Goal: Download file/media: Download file/media

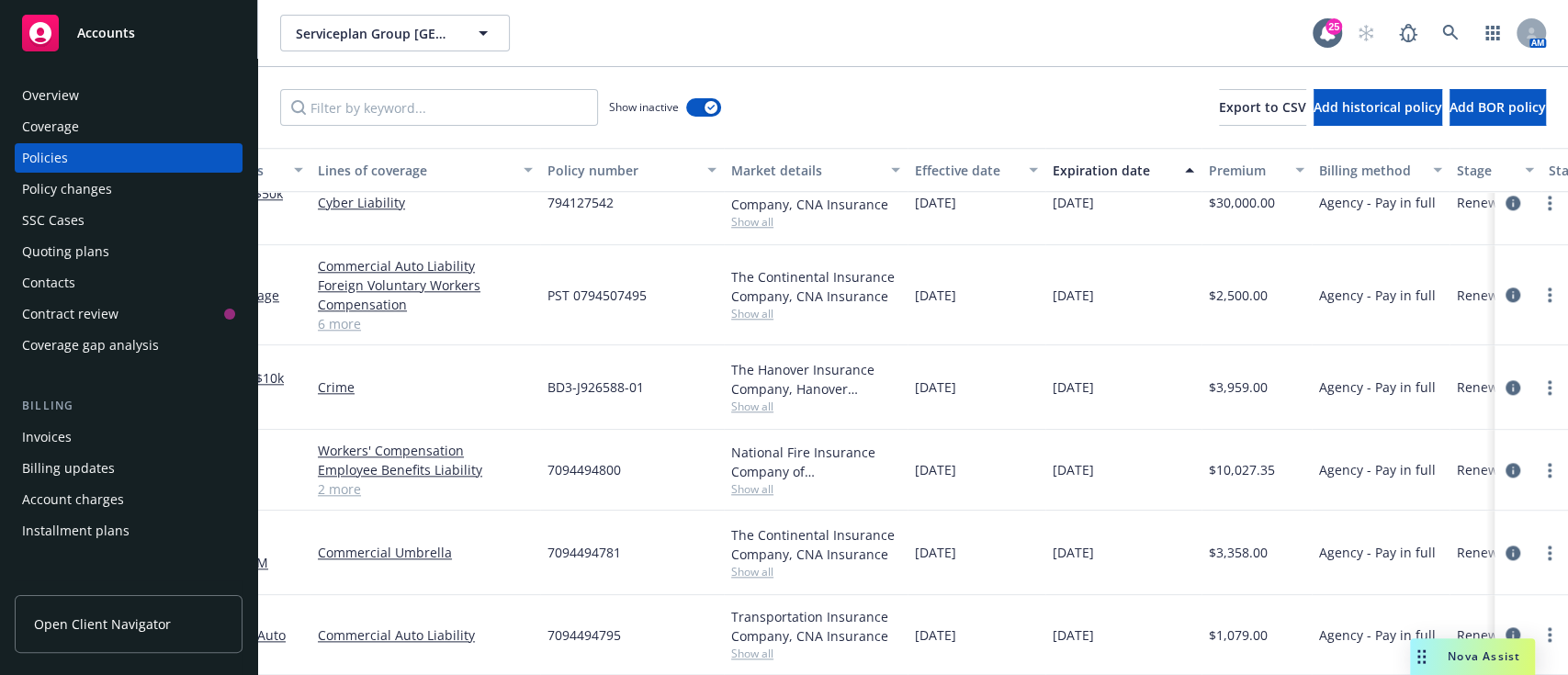
scroll to position [1304, 85]
click at [81, 93] on div "Overview" at bounding box center [129, 95] width 214 height 29
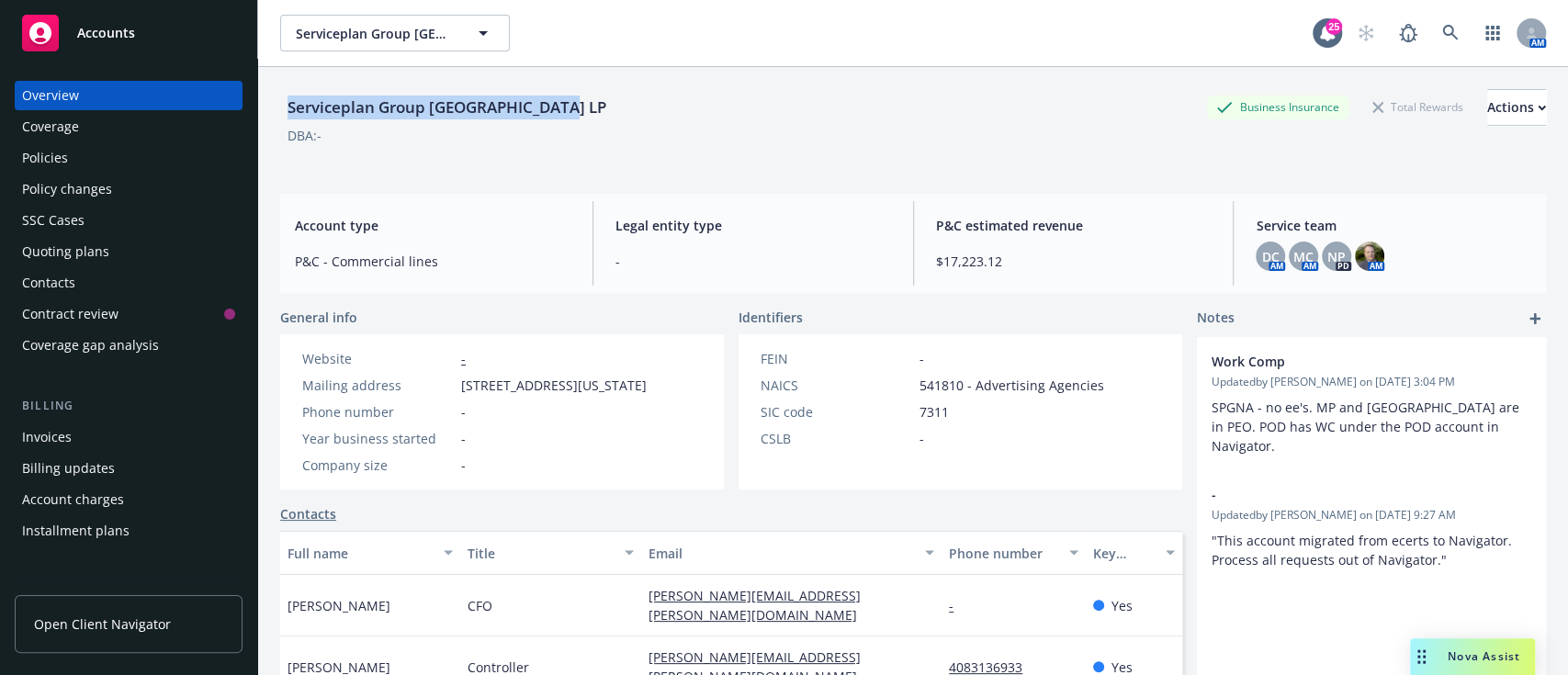
drag, startPoint x: 606, startPoint y: 118, endPoint x: 281, endPoint y: 95, distance: 325.8
click at [281, 95] on div "Serviceplan Group [GEOGRAPHIC_DATA] LP Business Insurance Total Rewards Actions" at bounding box center [913, 107] width 1266 height 37
copy div "Serviceplan Group [GEOGRAPHIC_DATA] LP"
click at [73, 138] on div "Coverage" at bounding box center [51, 126] width 57 height 29
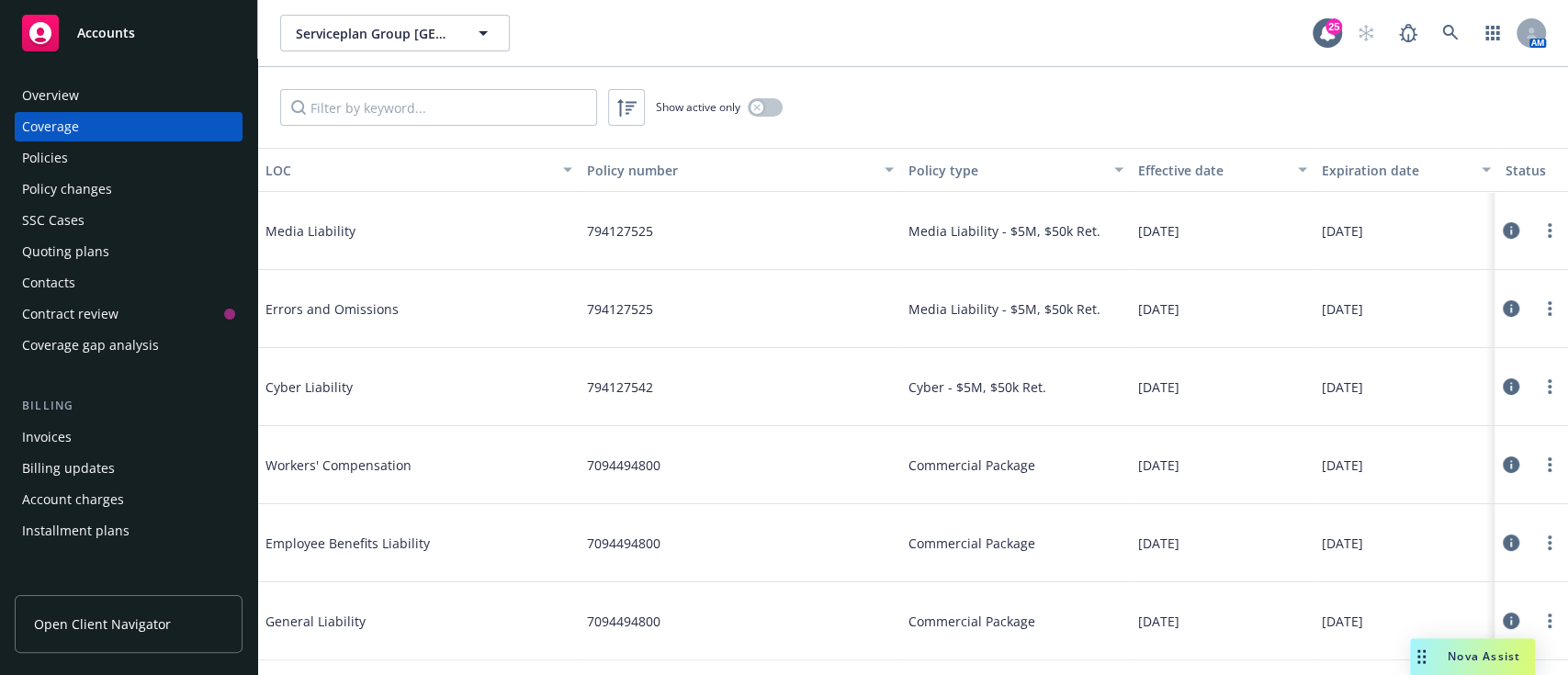
click at [64, 158] on div "Policies" at bounding box center [45, 157] width 46 height 29
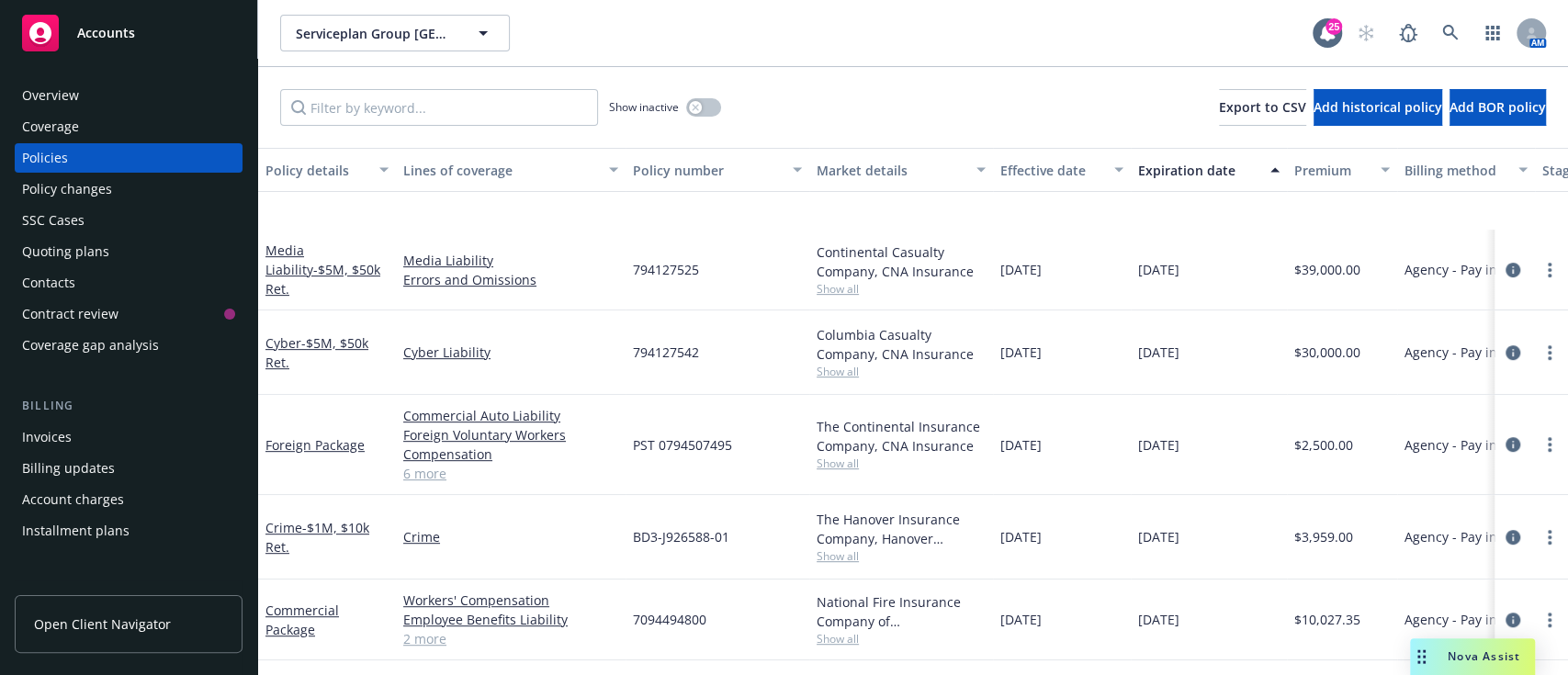
scroll to position [643, 0]
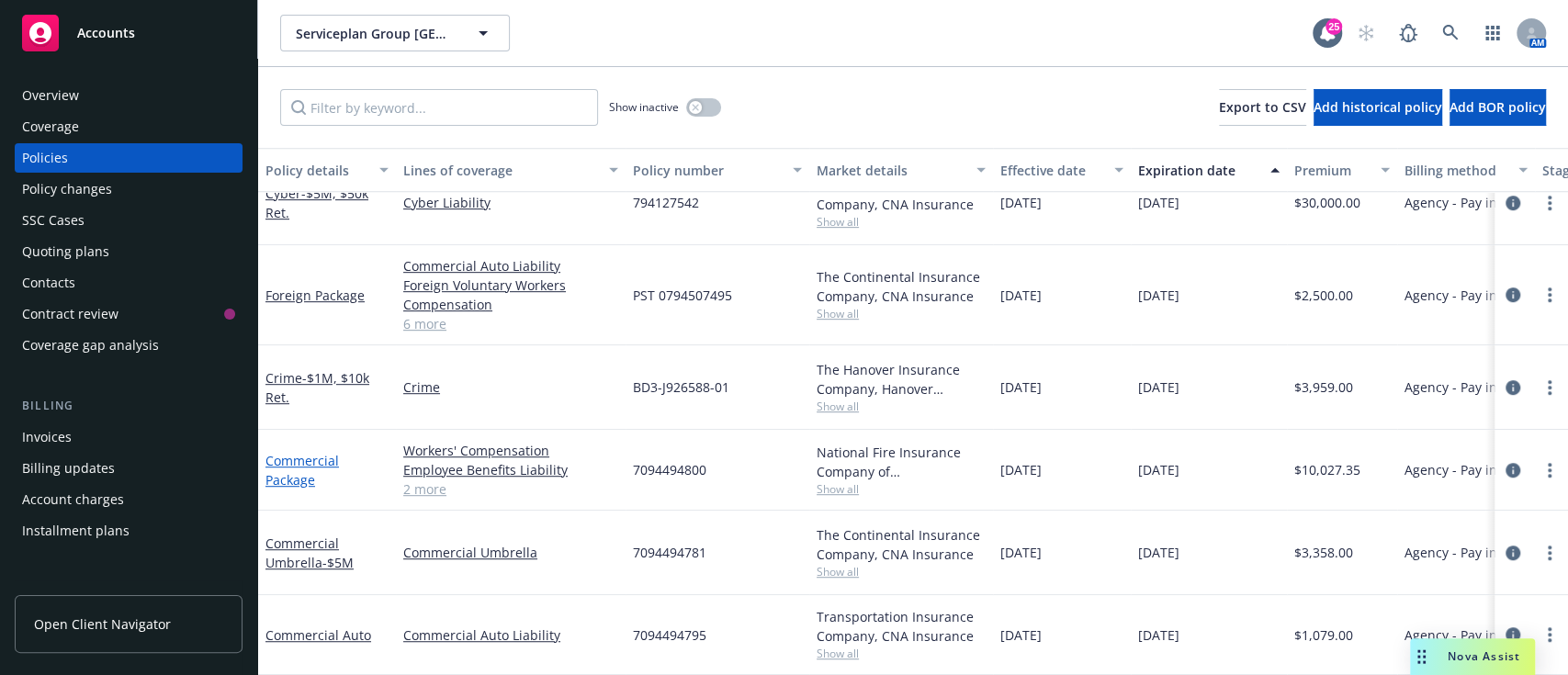
click at [284, 452] on link "Commercial Package" at bounding box center [302, 470] width 73 height 37
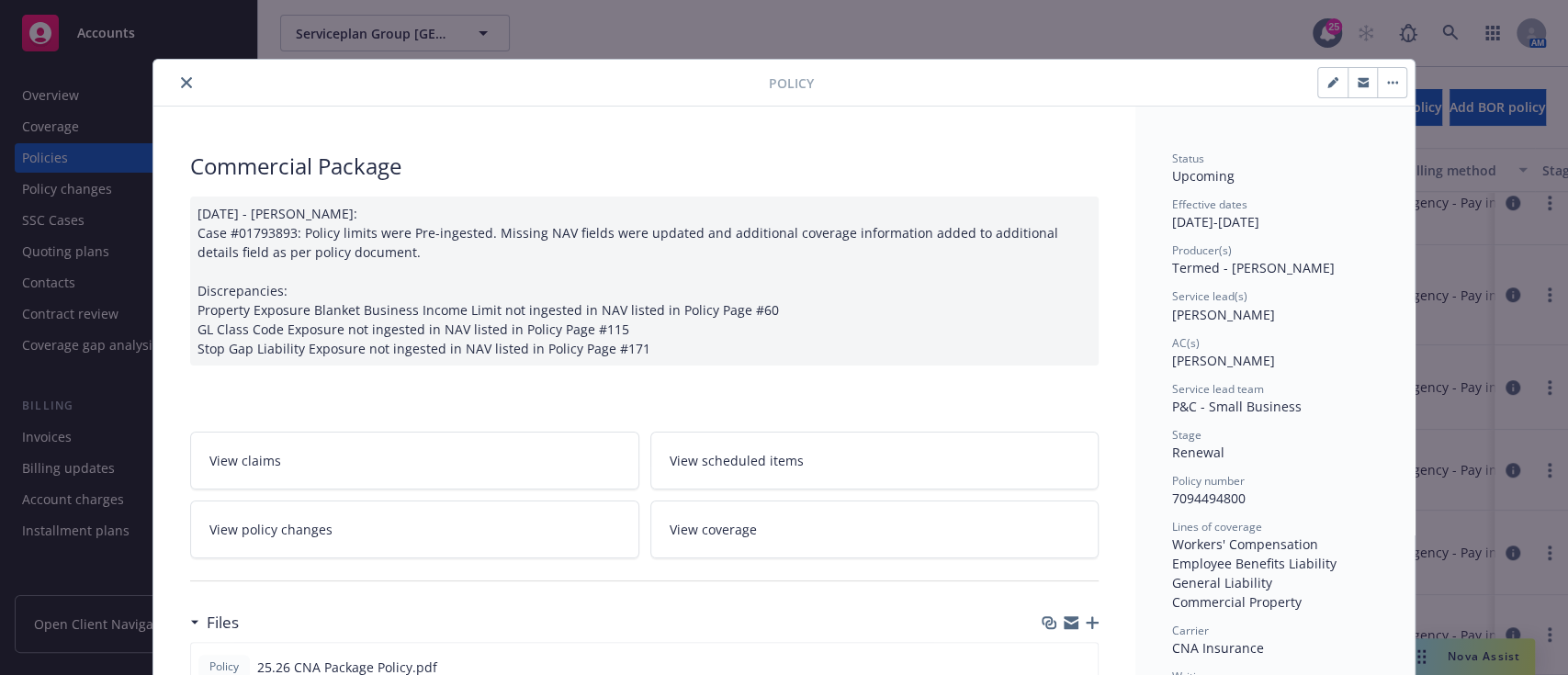
click at [181, 81] on icon "close" at bounding box center [186, 82] width 11 height 11
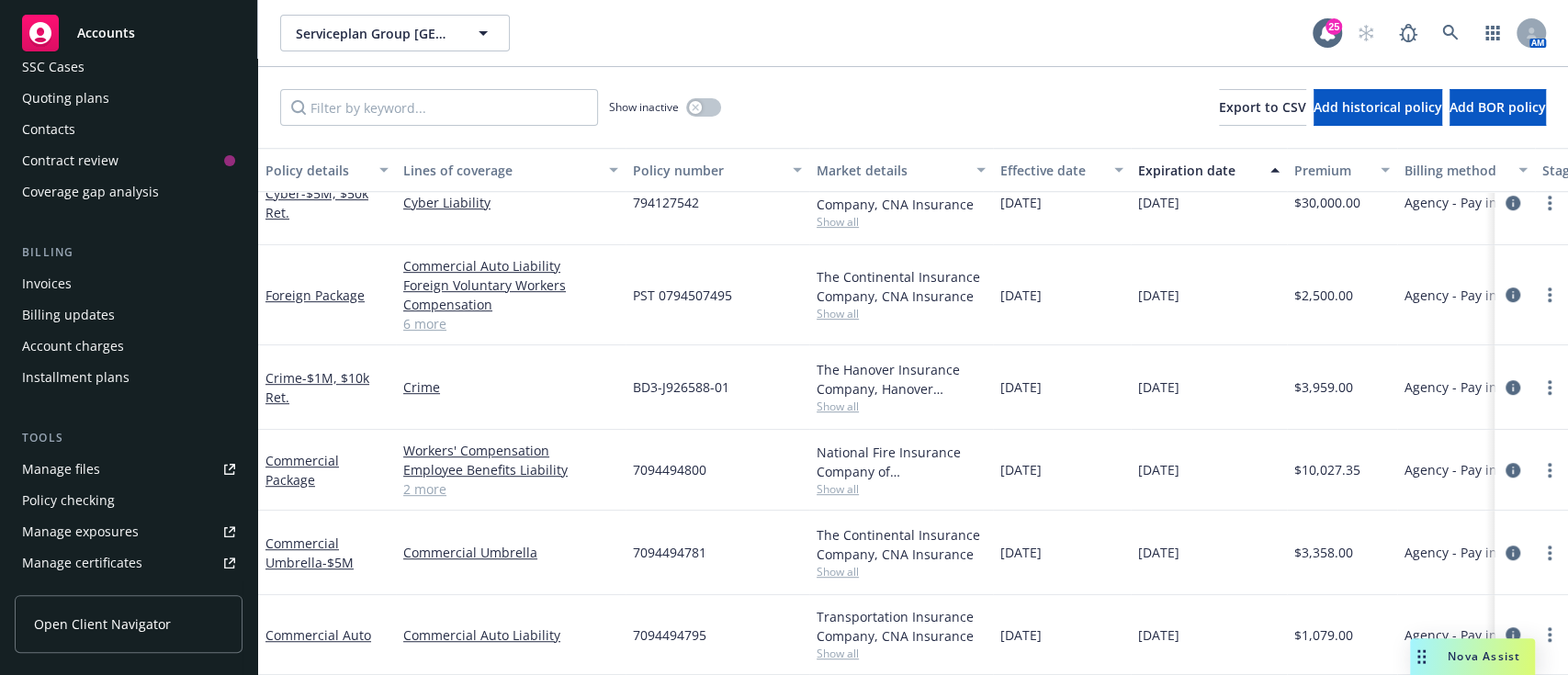
scroll to position [154, 0]
click at [103, 526] on div "Manage exposures" at bounding box center [81, 530] width 117 height 29
click at [77, 469] on div "Manage files" at bounding box center [61, 468] width 78 height 29
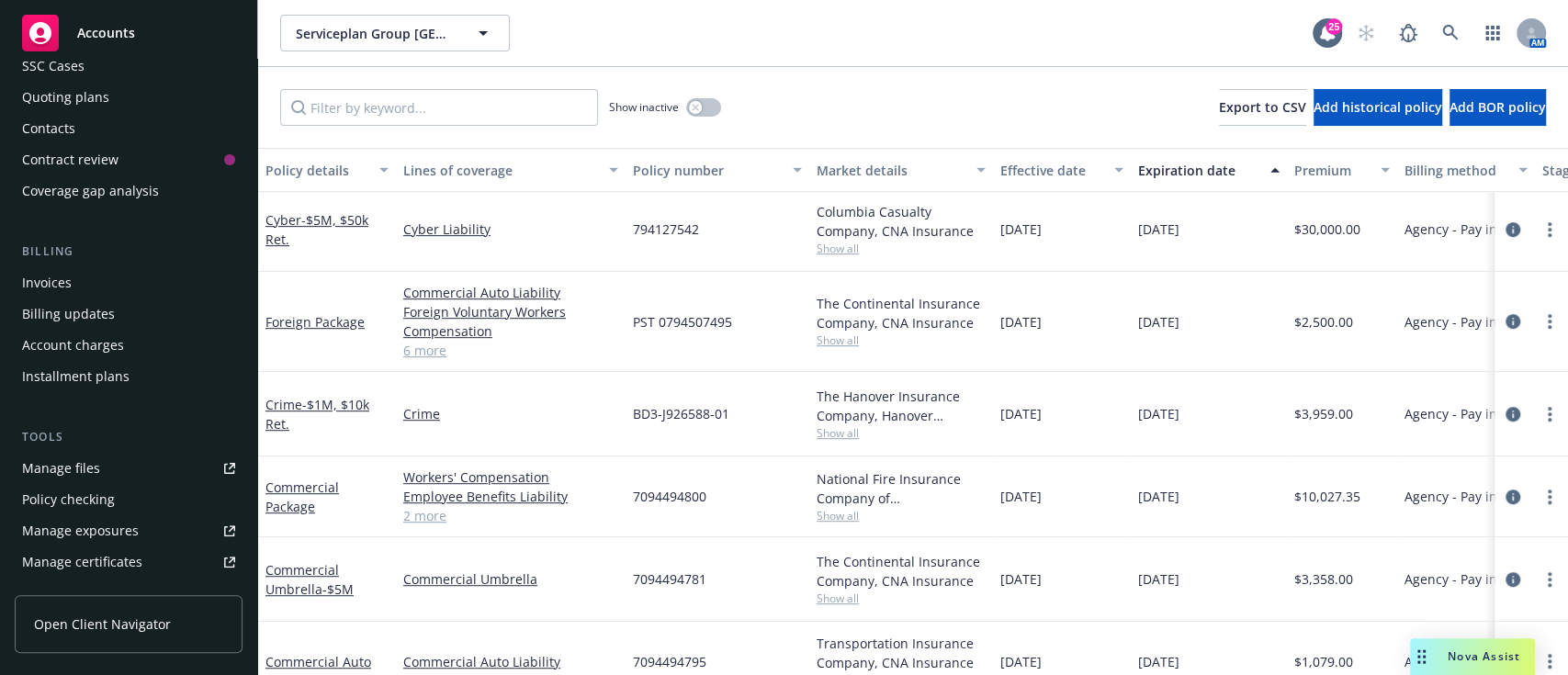
scroll to position [544, 0]
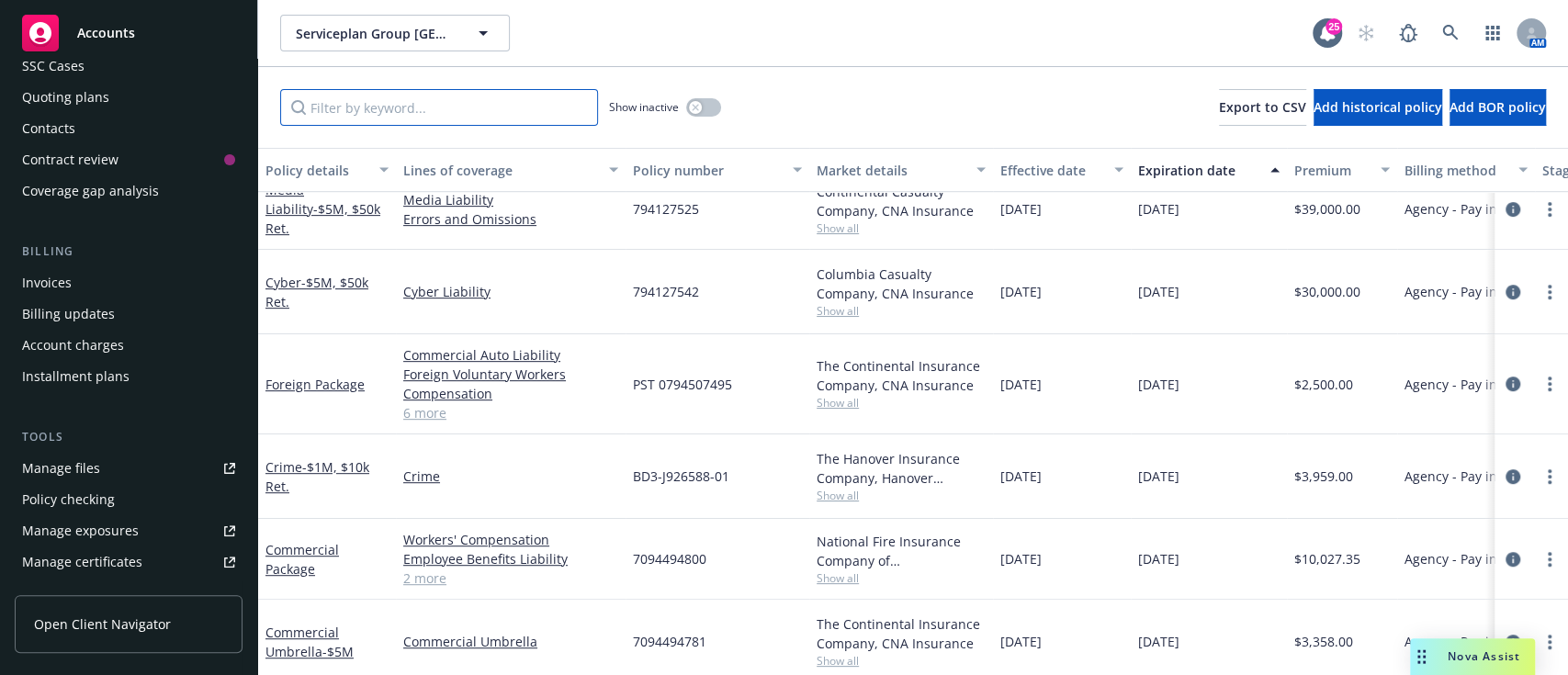
drag, startPoint x: 827, startPoint y: 431, endPoint x: 189, endPoint y: 129, distance: 705.9
click at [189, 129] on div "Accounts Overview Coverage Policies Policy changes SSC Cases Quoting plans Cont…" at bounding box center [784, 337] width 1568 height 675
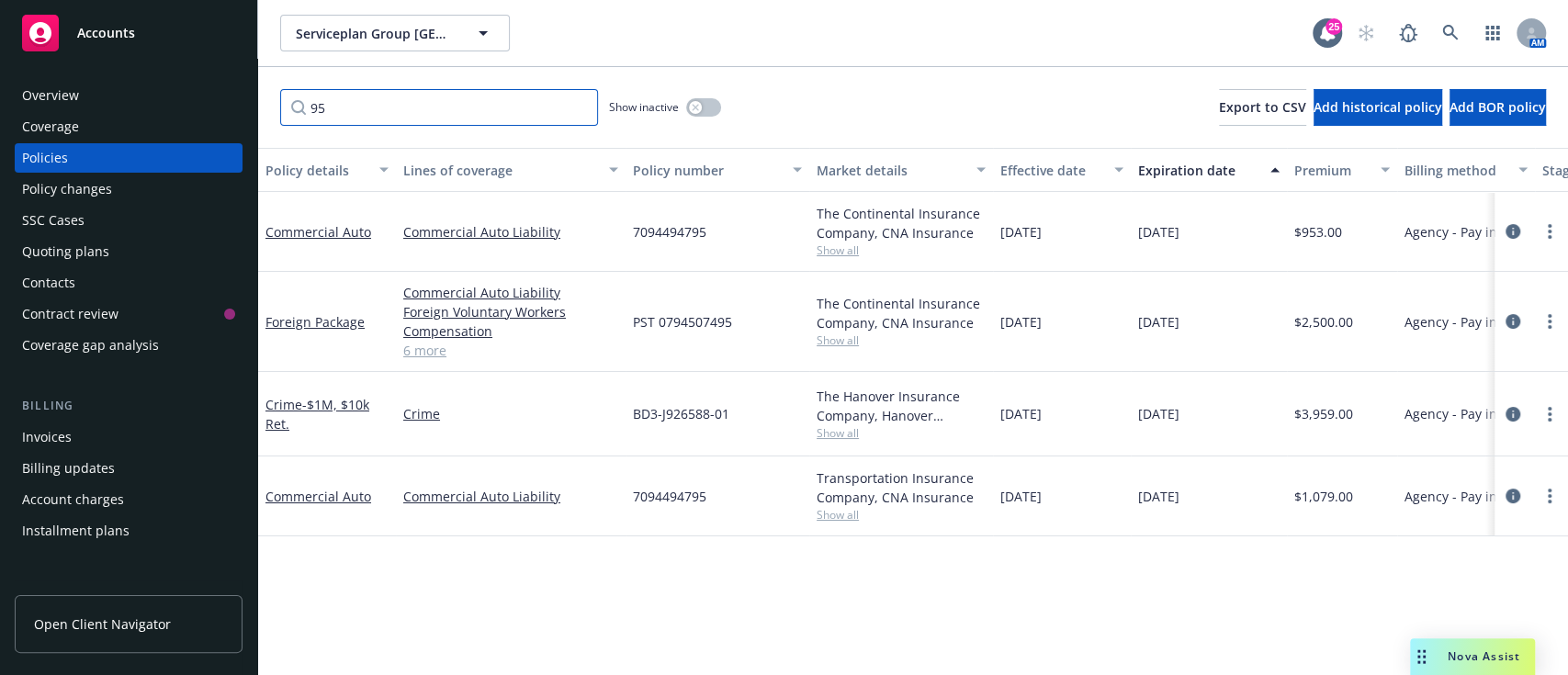
scroll to position [0, 0]
type input "9"
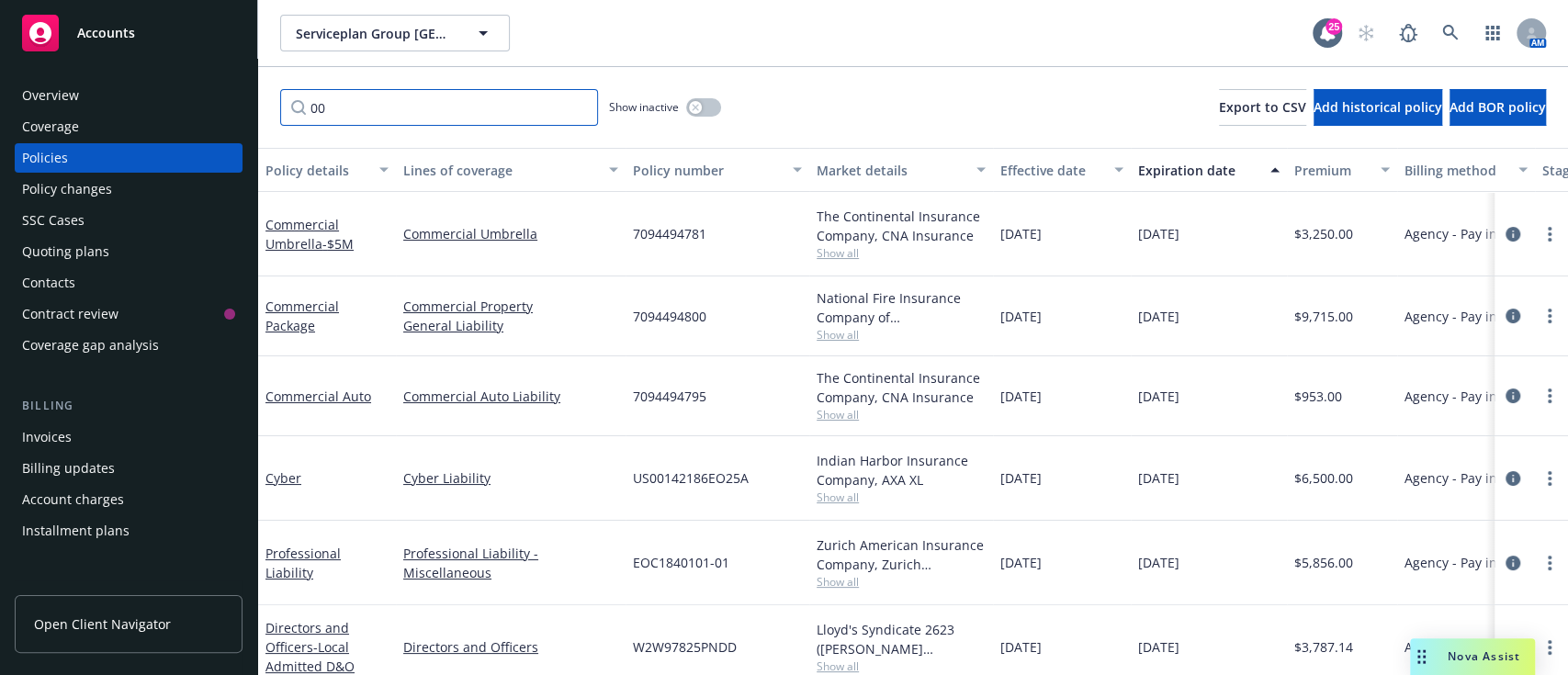
type input "00"
click at [1272, 151] on button "Expiration date" at bounding box center [1208, 169] width 156 height 44
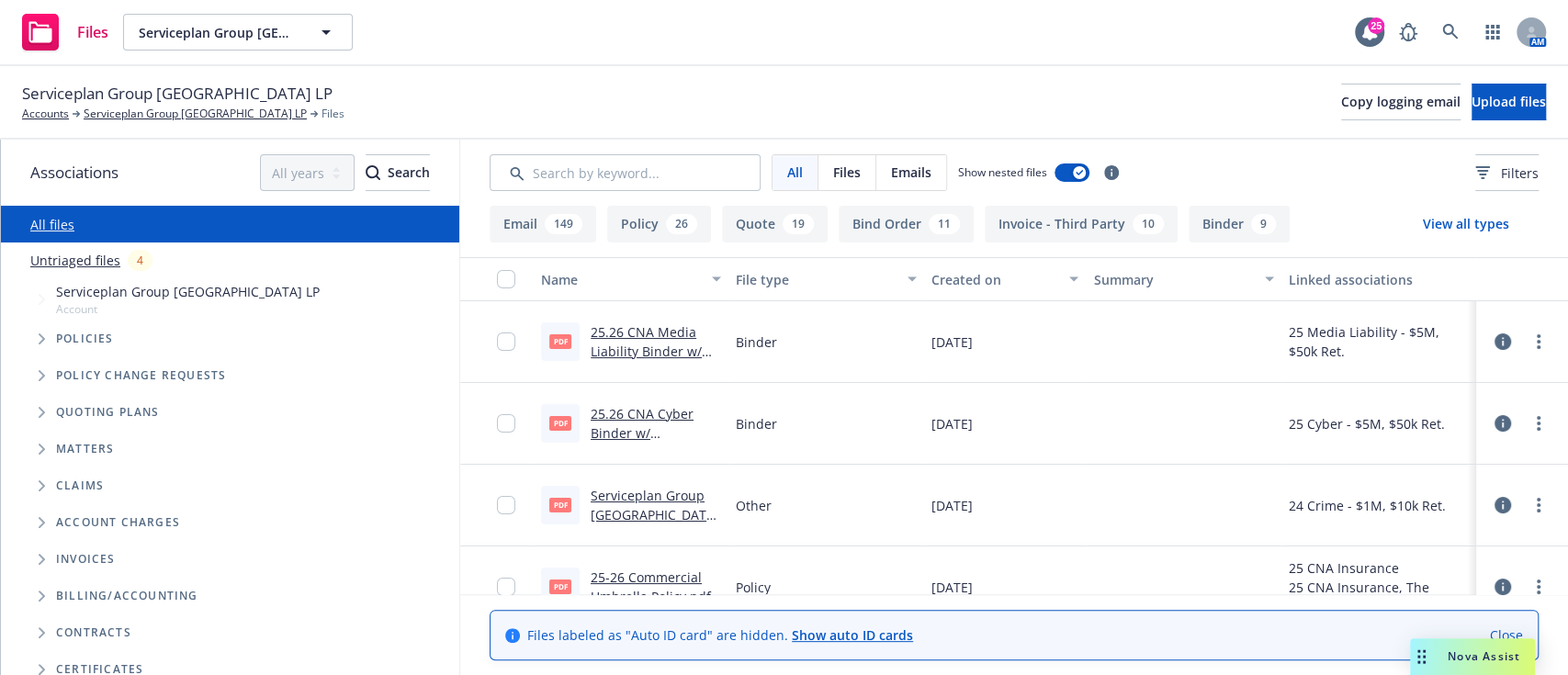
click at [44, 342] on icon "Tree Example" at bounding box center [42, 339] width 7 height 11
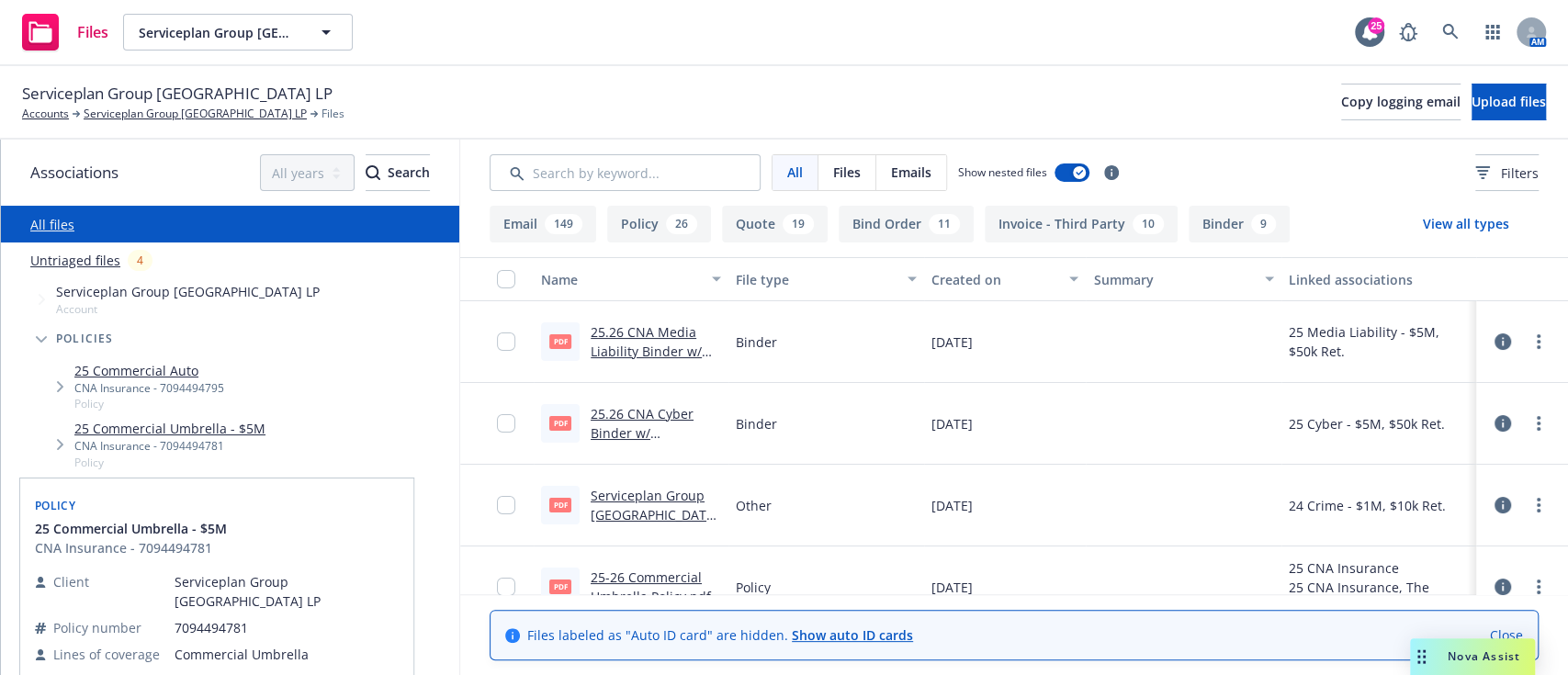
scroll to position [154, 0]
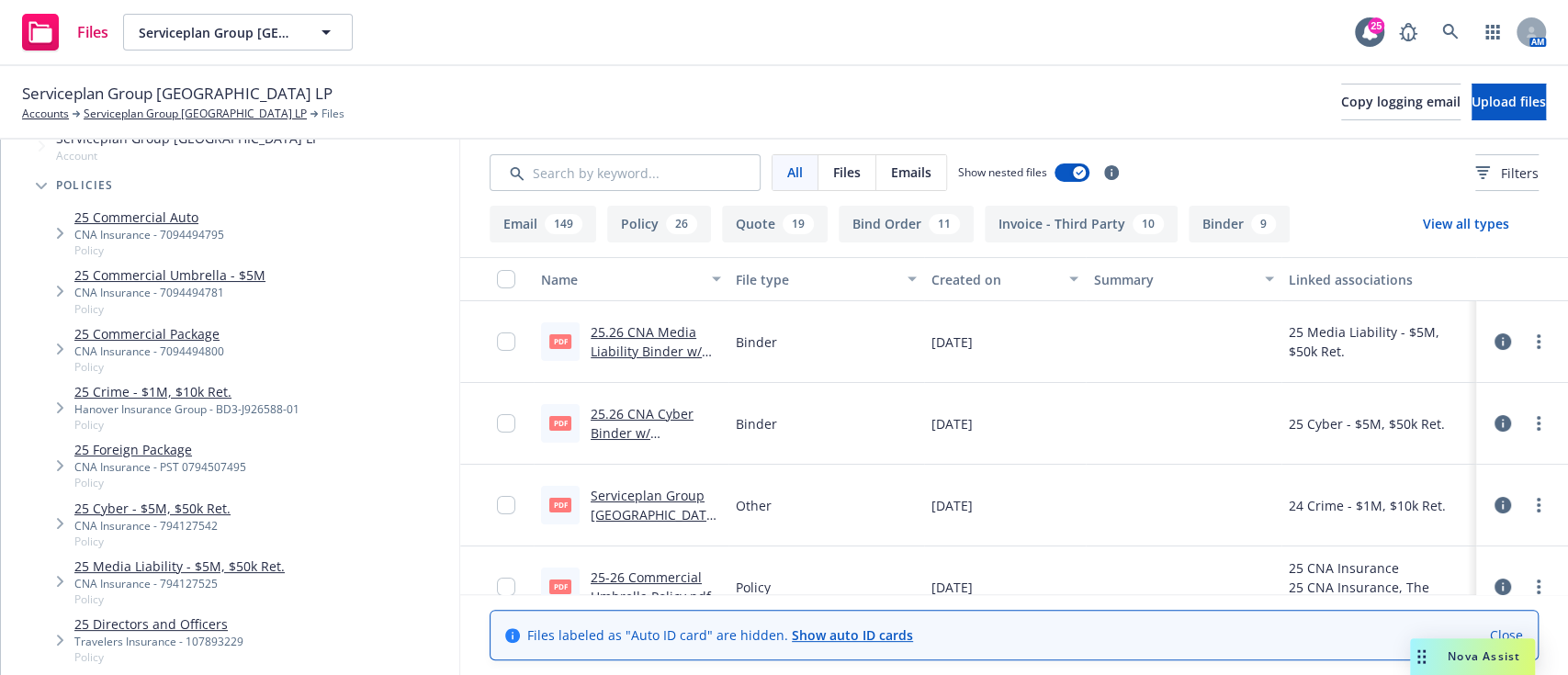
click at [57, 239] on span "Tree Example" at bounding box center [59, 232] width 29 height 29
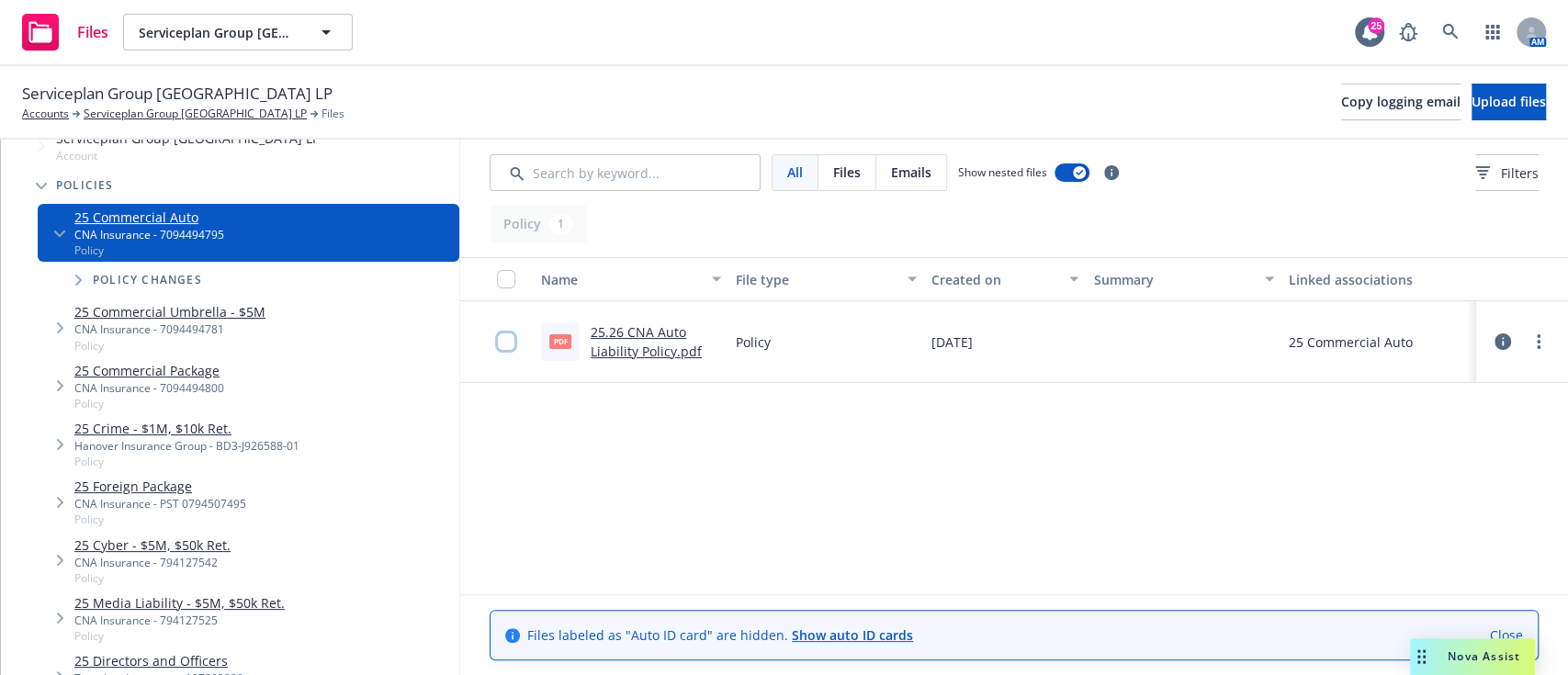
click at [509, 338] on input "checkbox" at bounding box center [507, 342] width 19 height 19
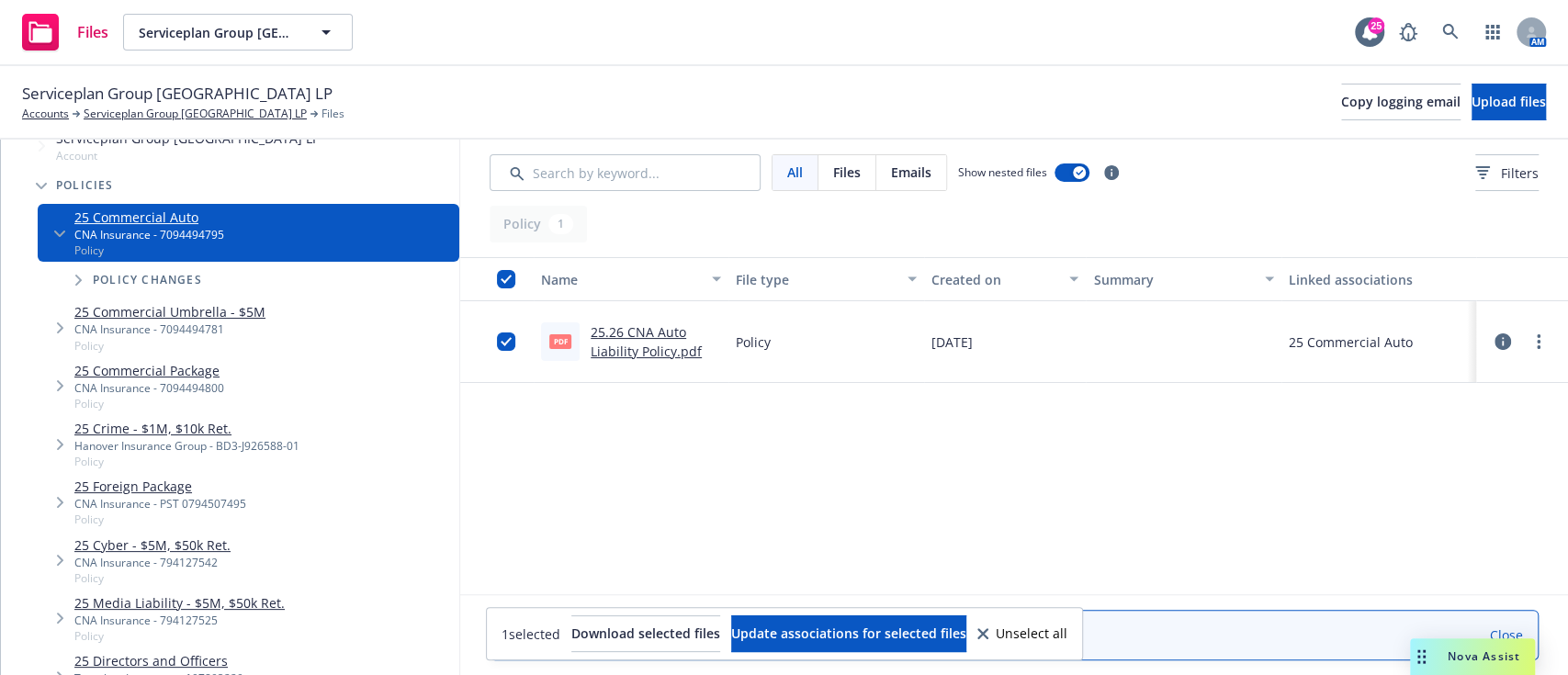
click at [59, 319] on span "Tree Example" at bounding box center [59, 327] width 29 height 29
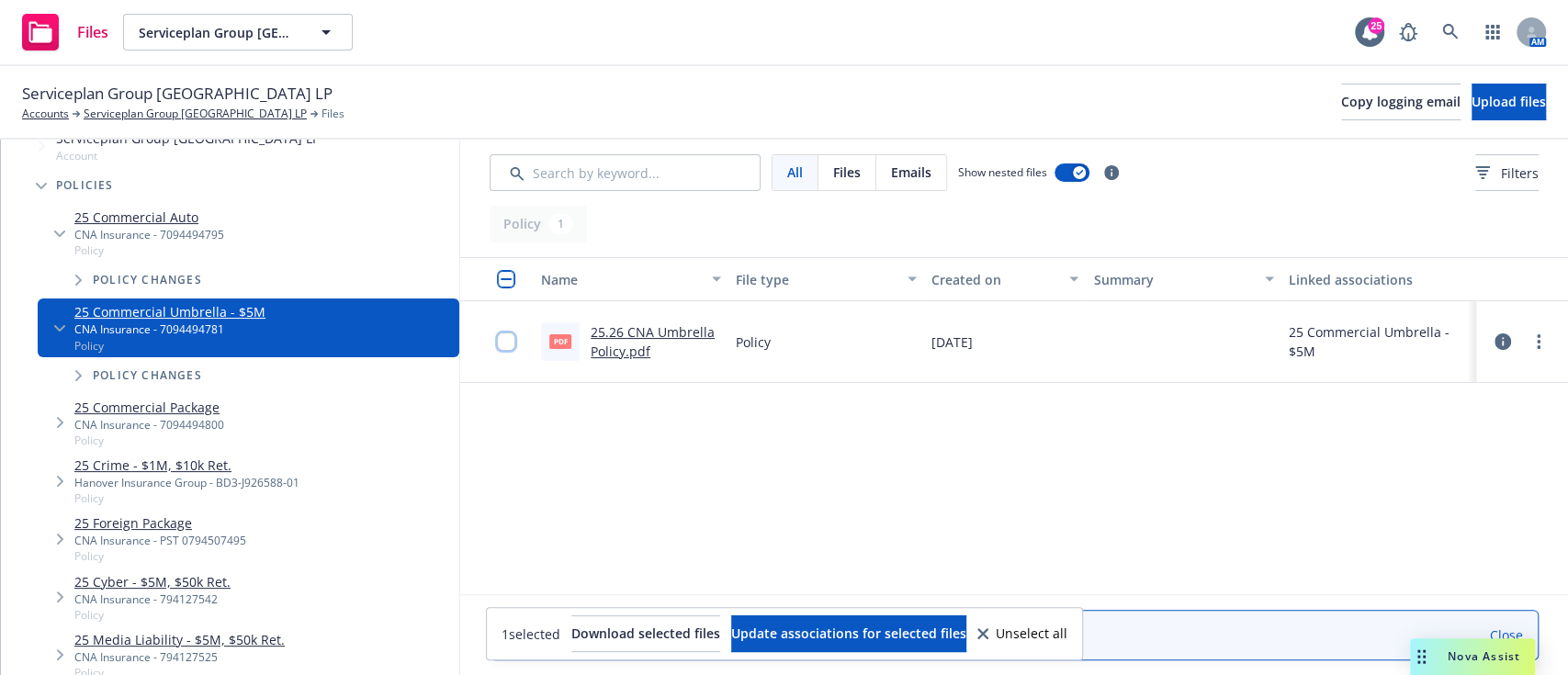
click at [503, 345] on input "checkbox" at bounding box center [507, 342] width 19 height 19
click at [61, 419] on icon "Tree Example" at bounding box center [61, 422] width 7 height 11
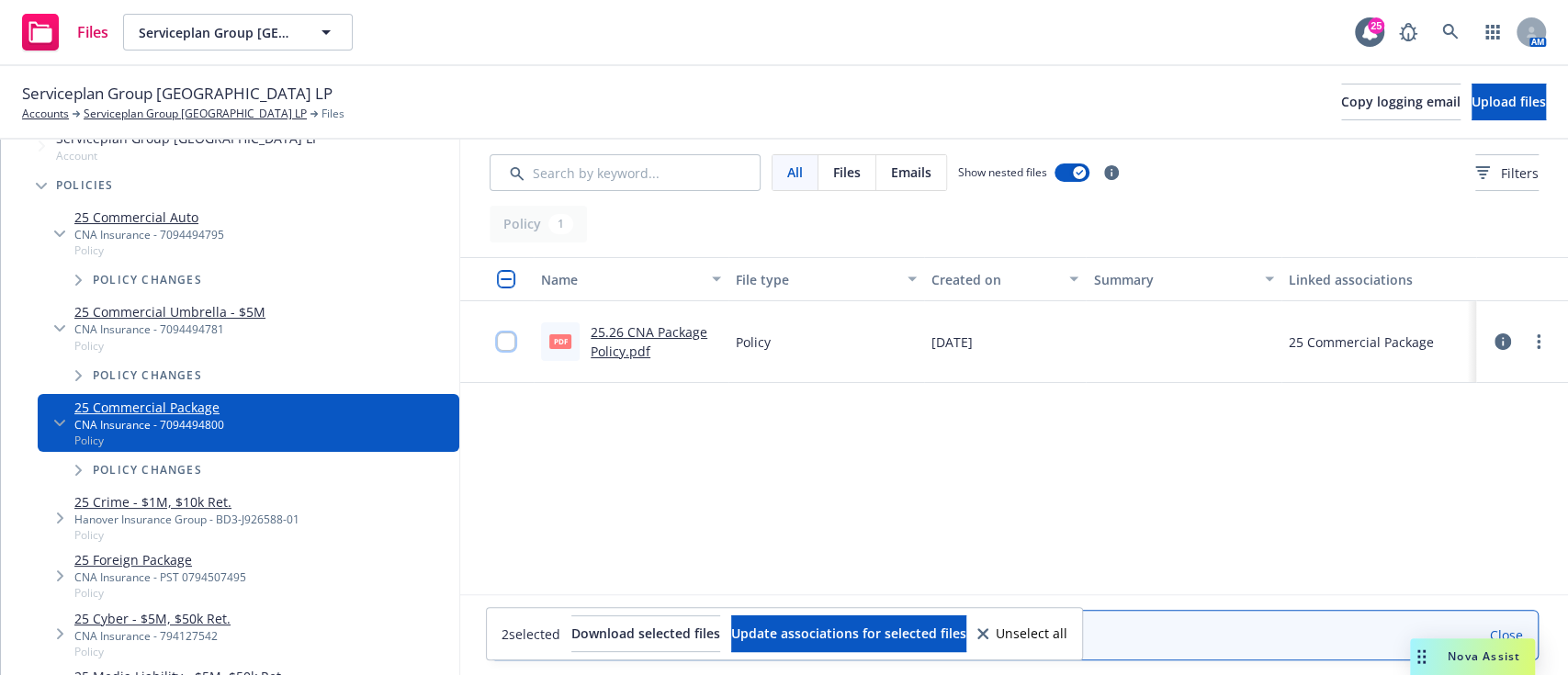
click at [512, 343] on input "checkbox" at bounding box center [507, 342] width 19 height 19
click at [59, 505] on span "Tree Example" at bounding box center [59, 518] width 29 height 29
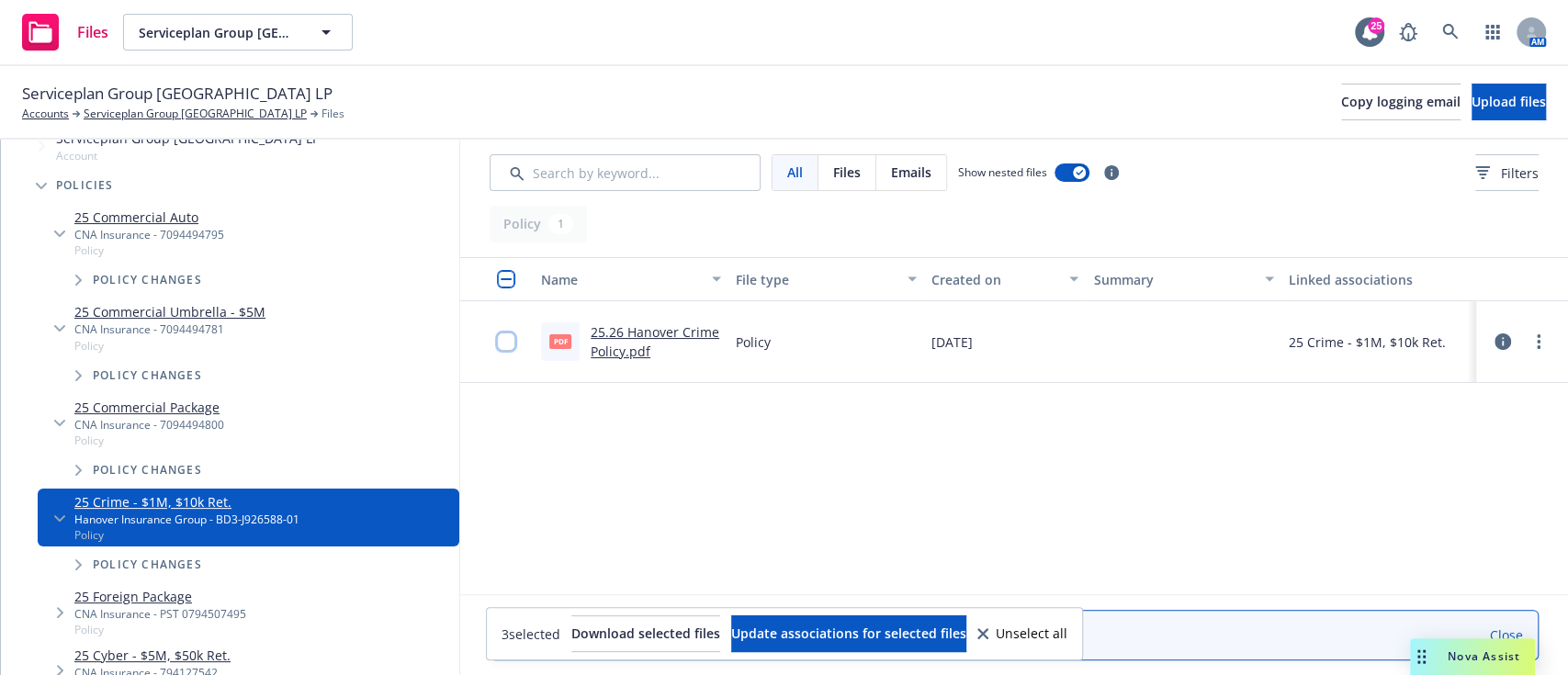
click at [506, 344] on input "checkbox" at bounding box center [507, 342] width 19 height 19
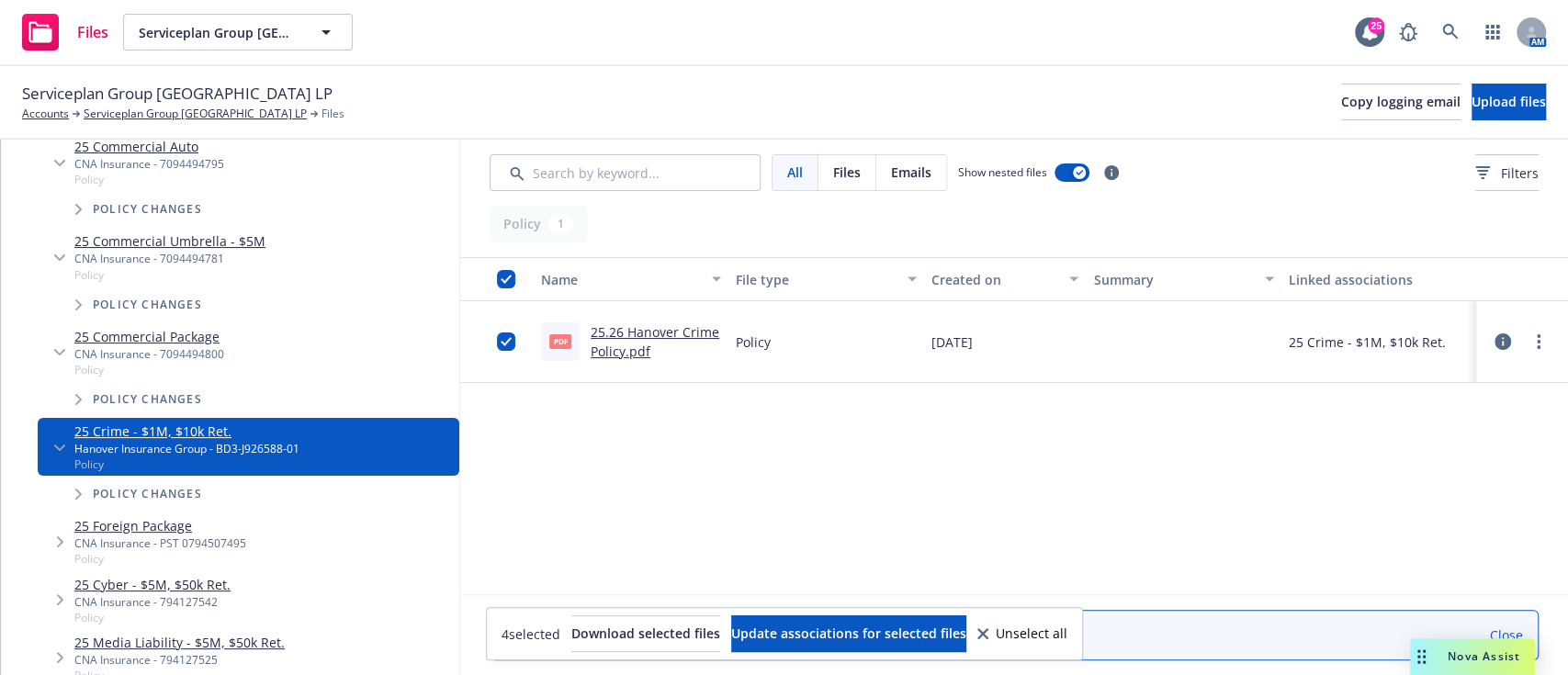
click at [54, 529] on span "Tree Example" at bounding box center [59, 541] width 29 height 29
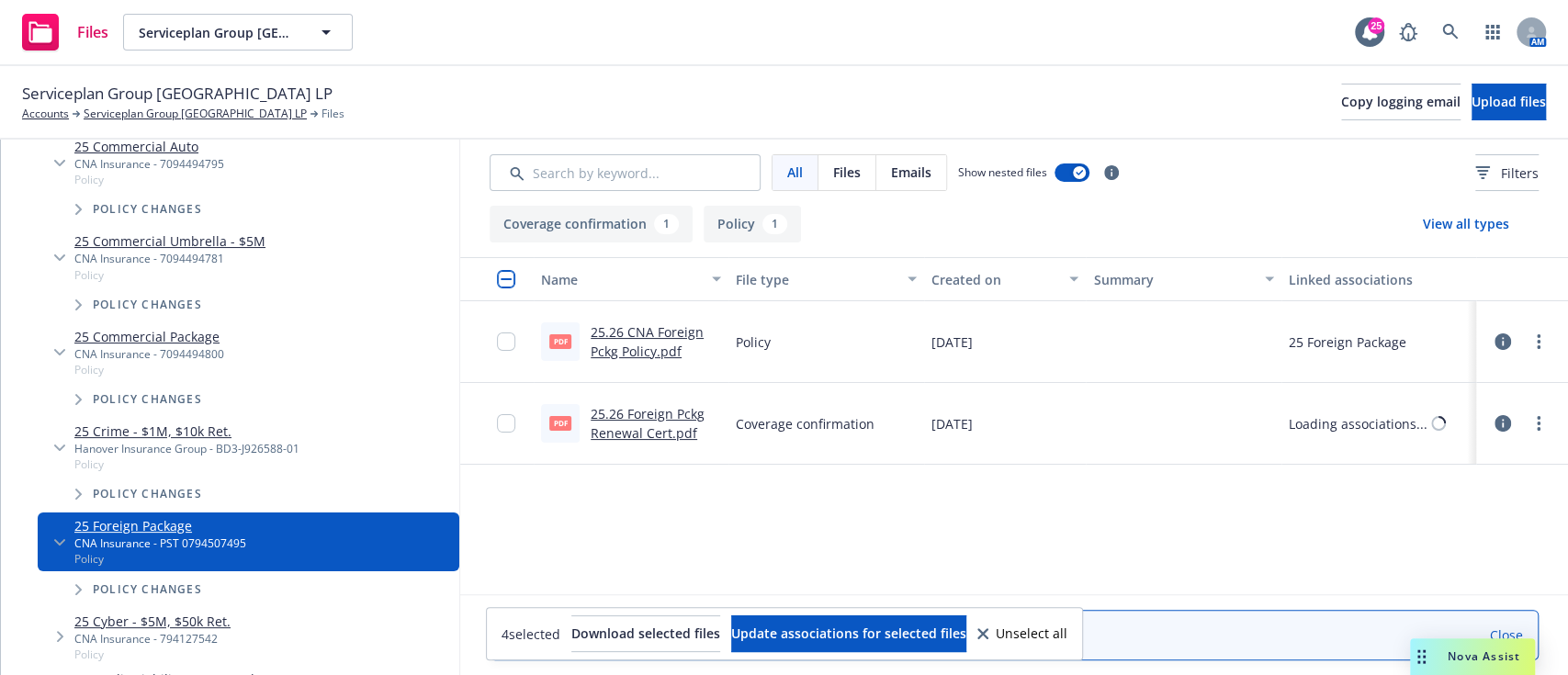
scroll to position [316, 0]
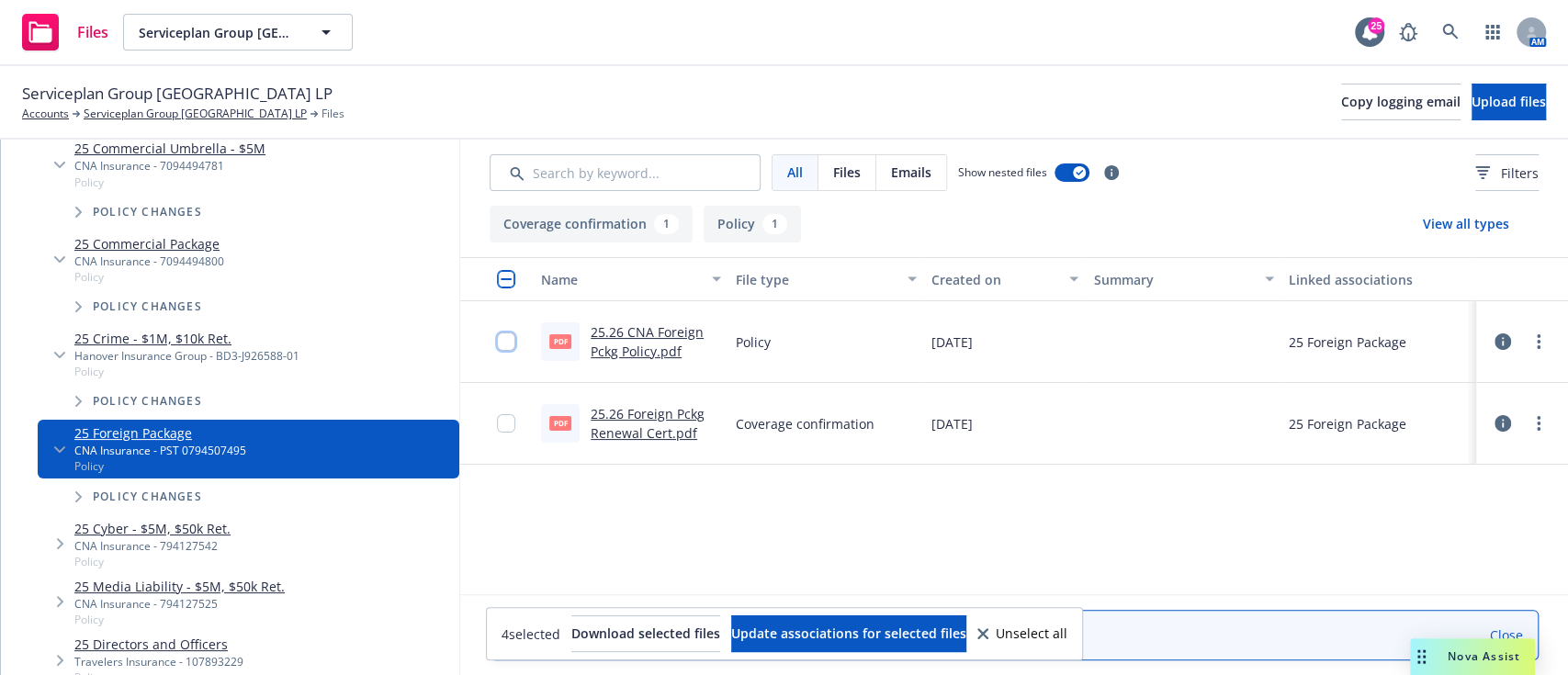
click at [505, 342] on input "checkbox" at bounding box center [507, 342] width 19 height 19
click at [504, 423] on input "checkbox" at bounding box center [507, 423] width 19 height 19
click at [58, 547] on icon "Tree Example" at bounding box center [60, 544] width 7 height 11
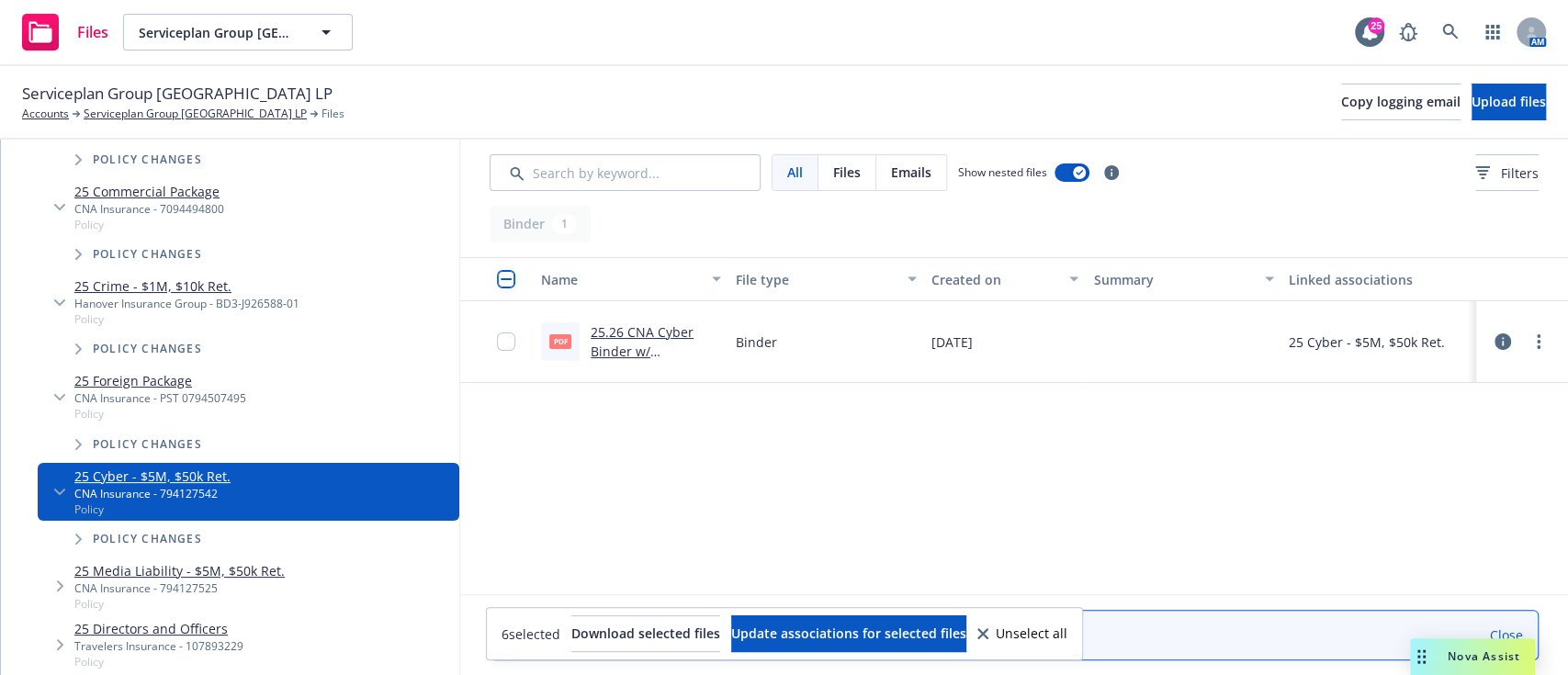
scroll to position [378, 0]
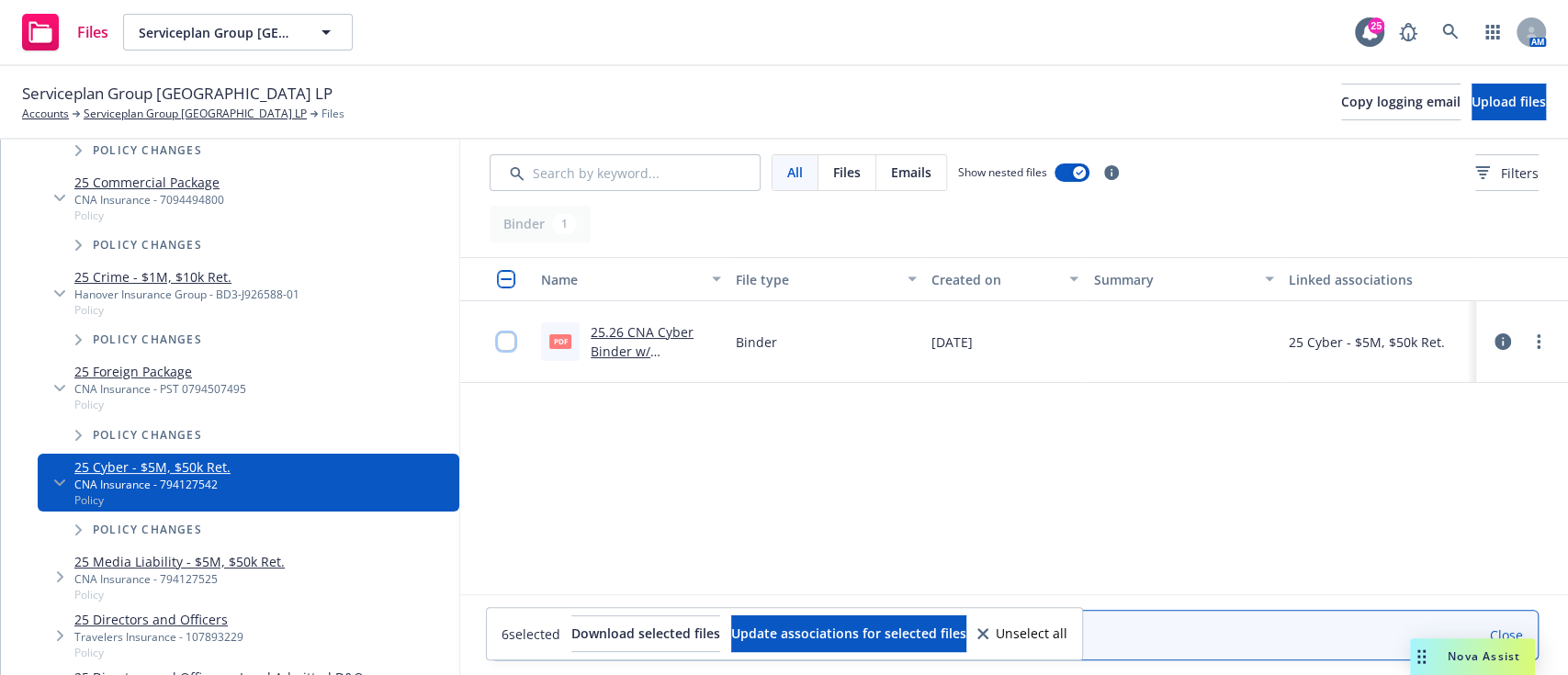
click at [505, 336] on input "checkbox" at bounding box center [507, 342] width 19 height 19
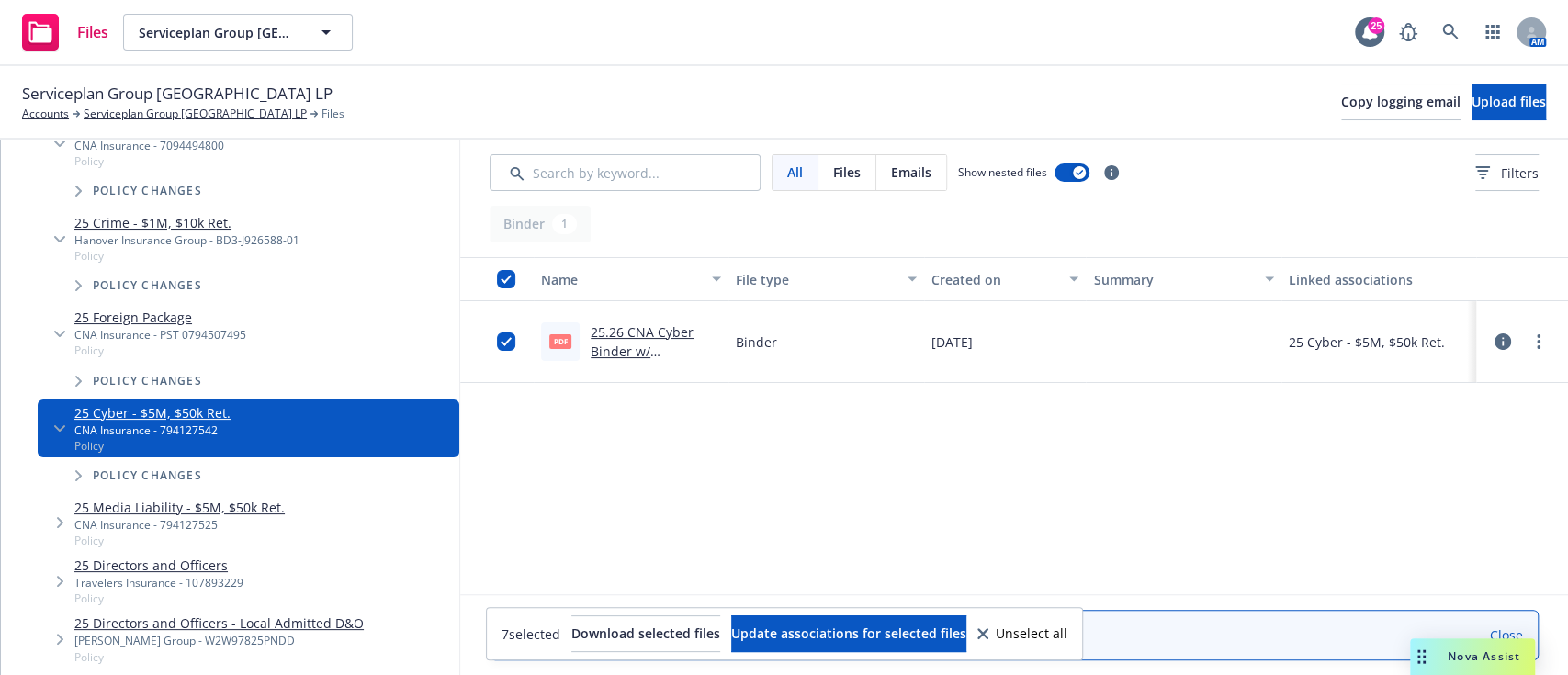
scroll to position [446, 0]
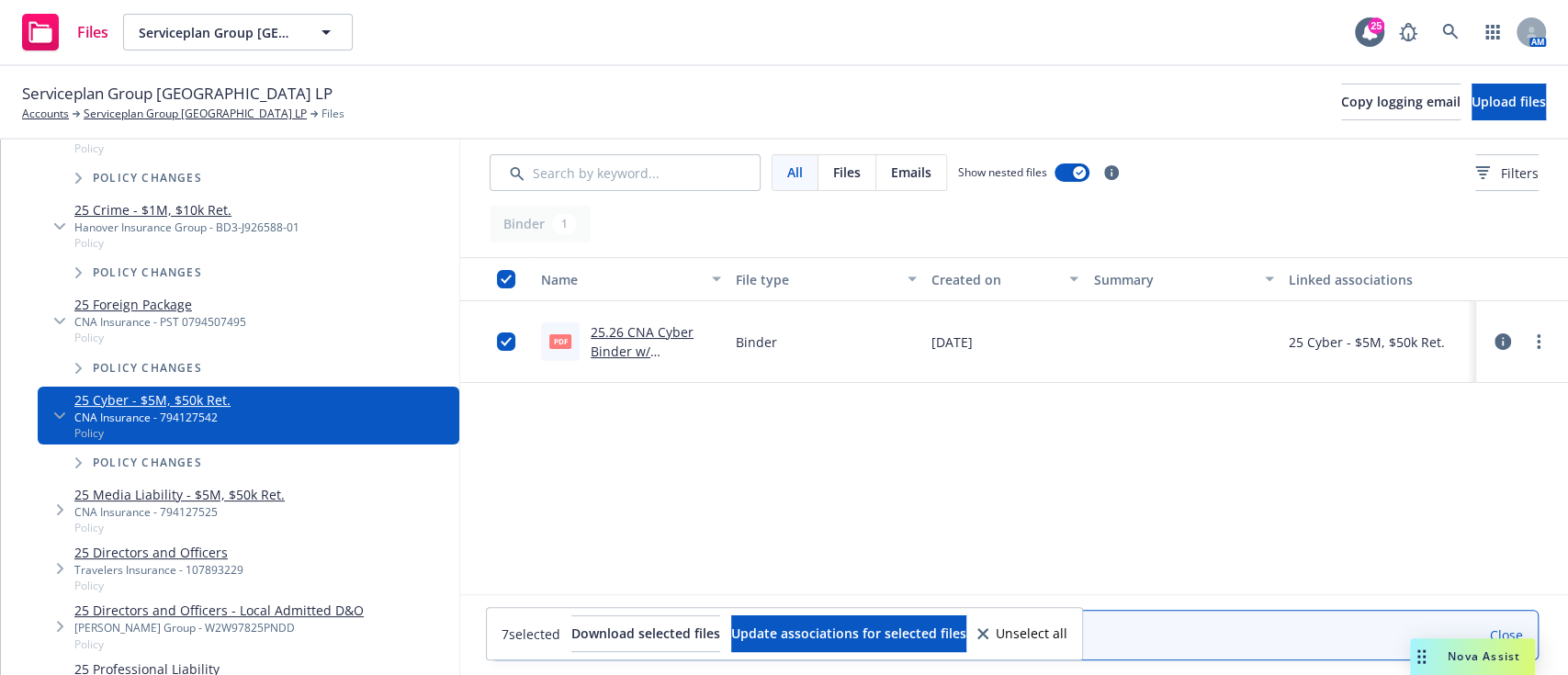
click at [64, 510] on icon "Tree Example" at bounding box center [61, 510] width 7 height 11
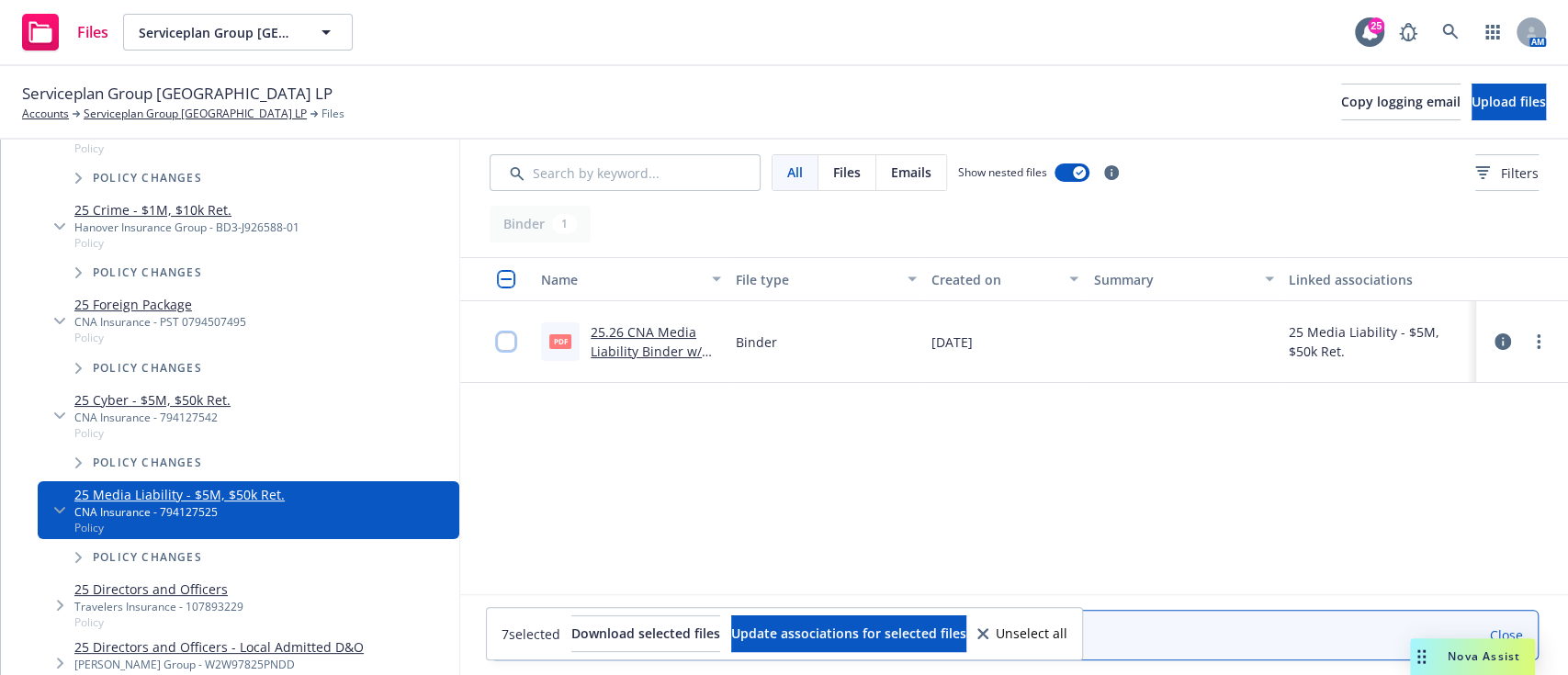
click at [511, 341] on input "checkbox" at bounding box center [507, 342] width 19 height 19
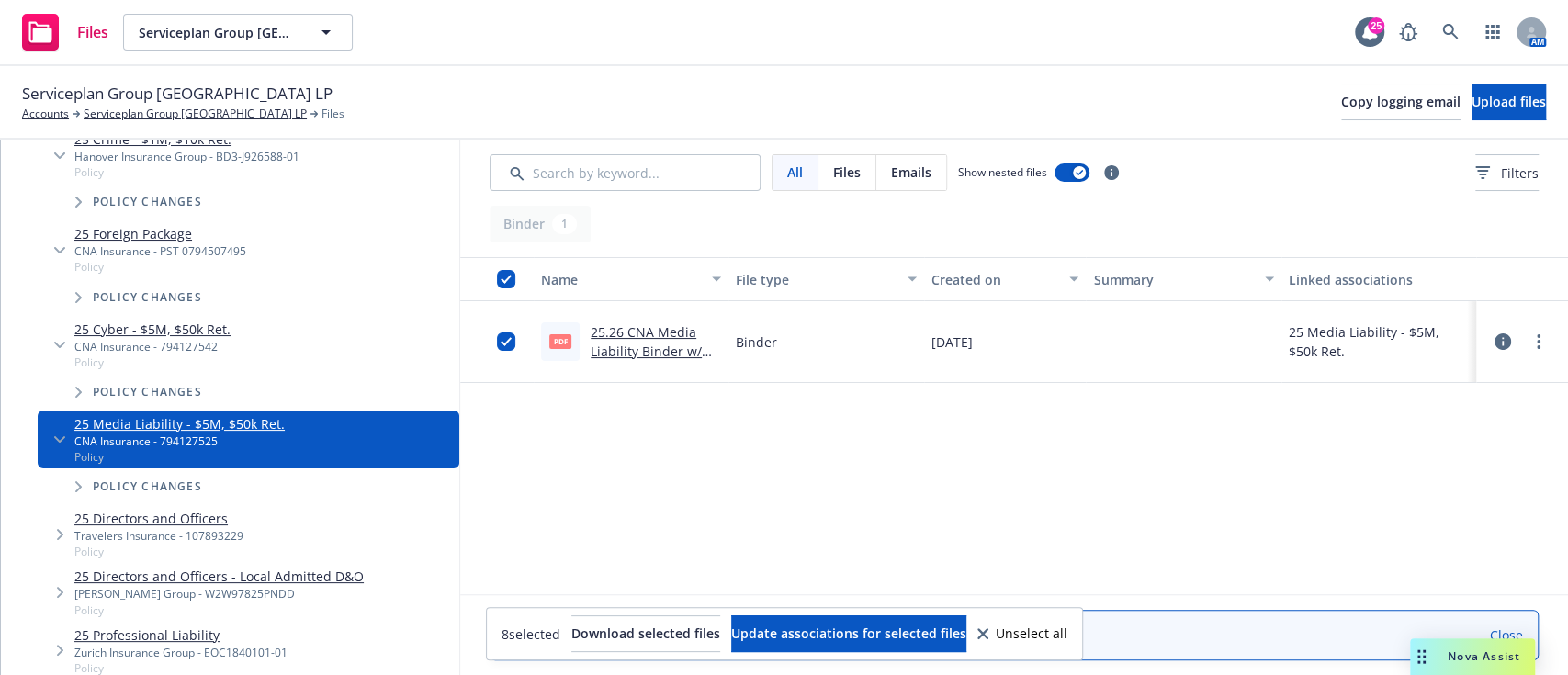
click at [57, 533] on icon "Tree Example" at bounding box center [61, 535] width 7 height 11
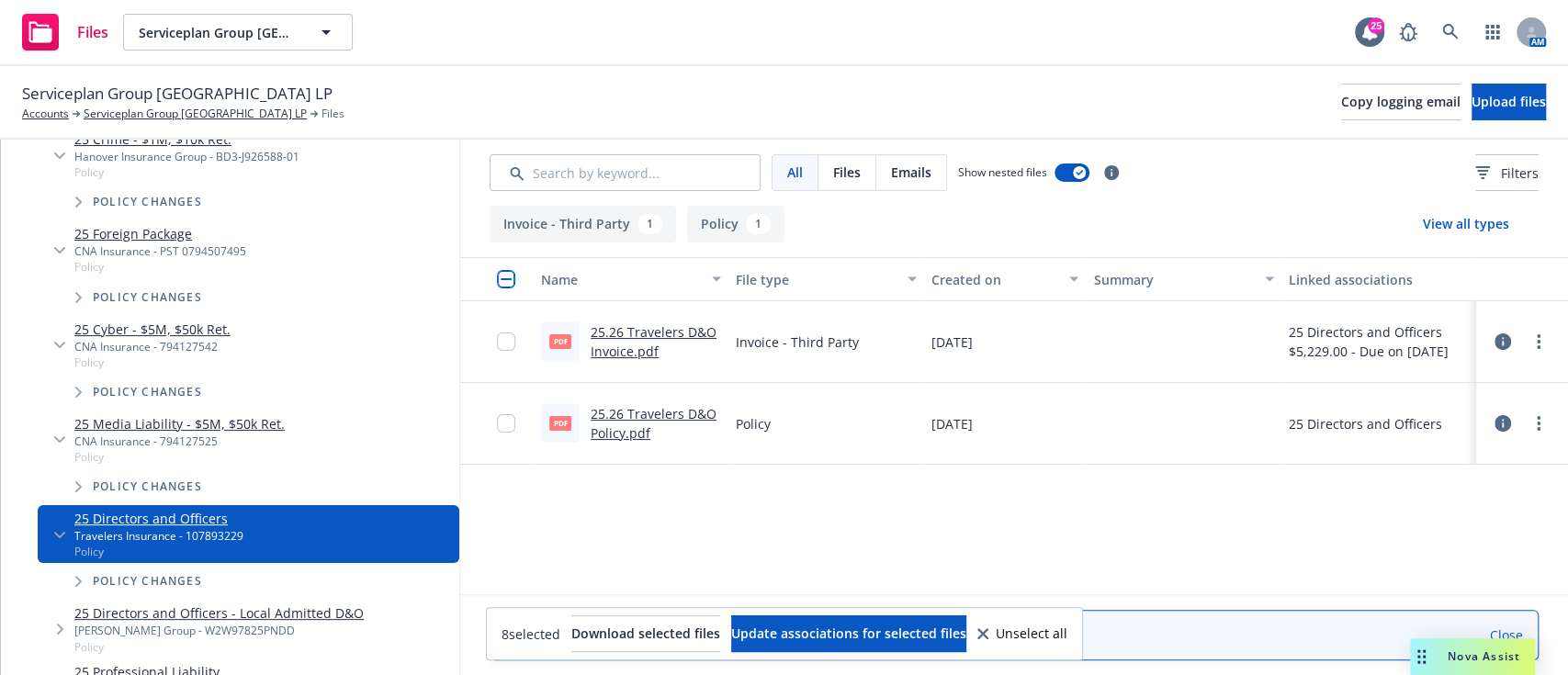
scroll to position [647, 0]
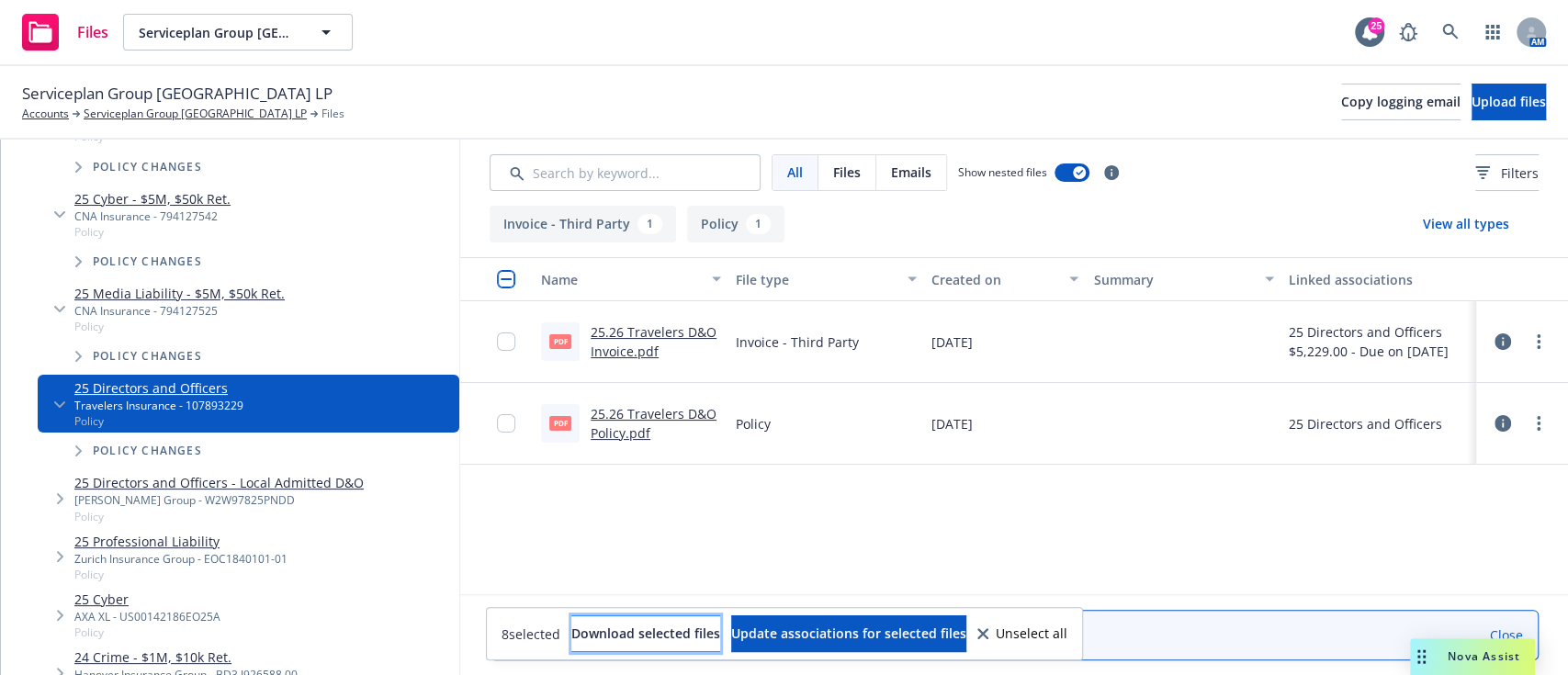
click at [658, 643] on button "Download selected files" at bounding box center [645, 633] width 149 height 37
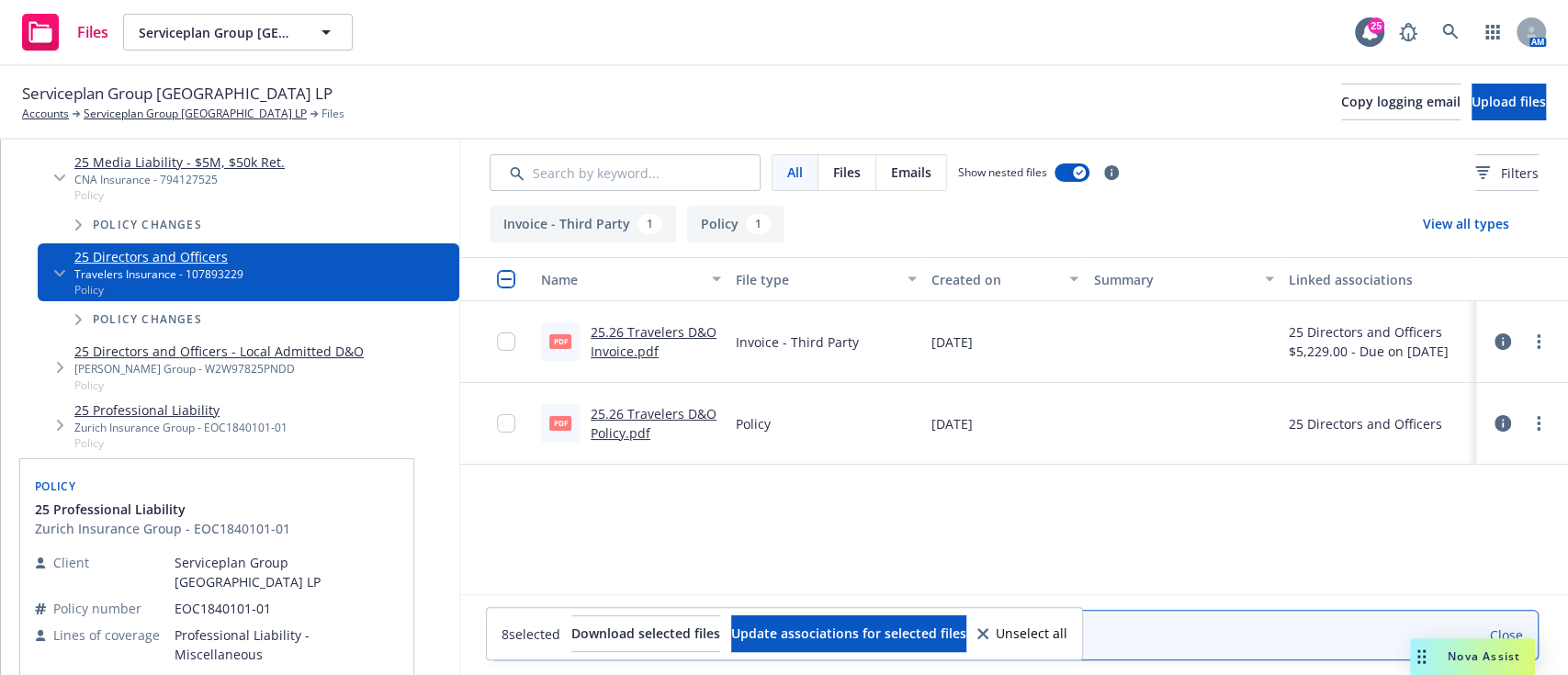
scroll to position [787, 0]
